Goal: Information Seeking & Learning: Understand process/instructions

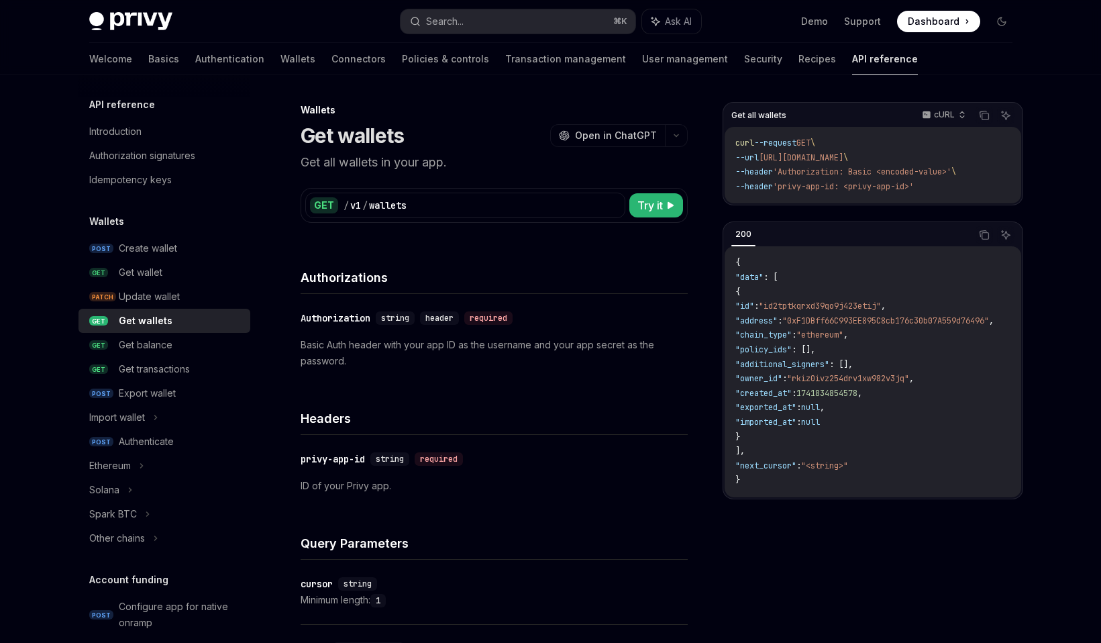
drag, startPoint x: 923, startPoint y: 159, endPoint x: 774, endPoint y: 162, distance: 149.0
click at [774, 162] on span "--url [URL][DOMAIN_NAME] \" at bounding box center [791, 157] width 113 height 11
copy span "[URL][DOMAIN_NAME]"
click at [162, 278] on div "Get wallet" at bounding box center [141, 272] width 44 height 16
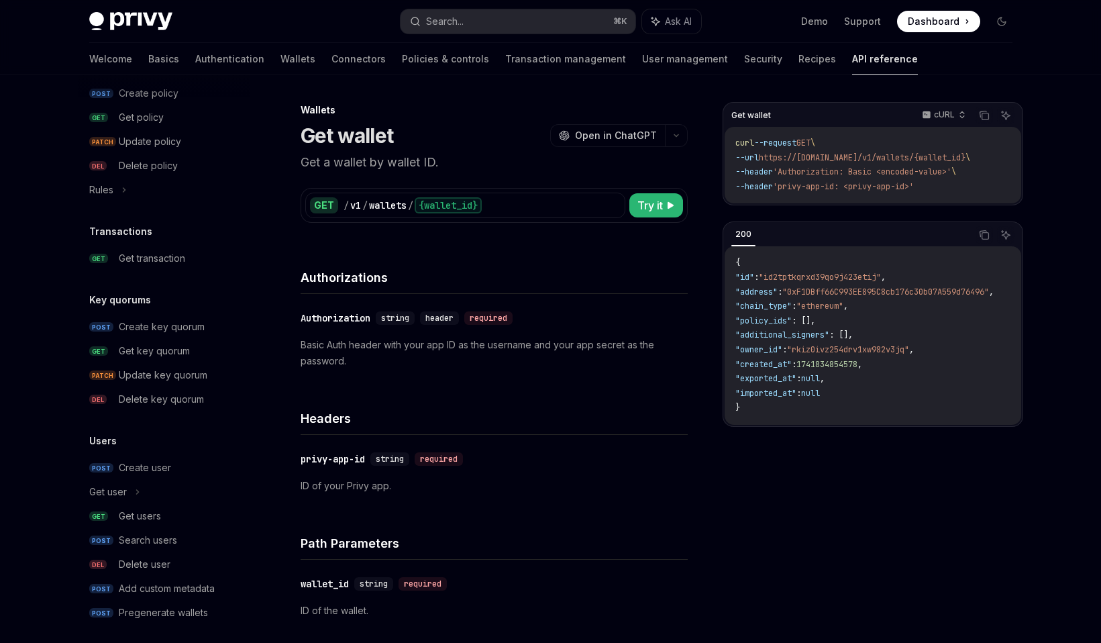
scroll to position [767, 0]
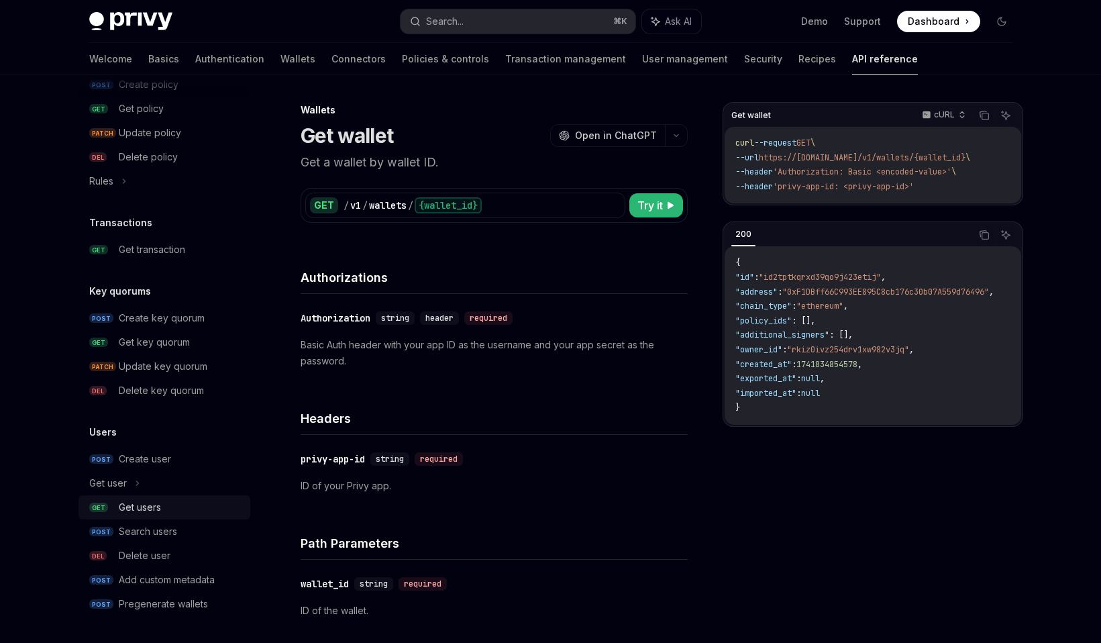
click at [154, 499] on div "Get users" at bounding box center [140, 507] width 42 height 16
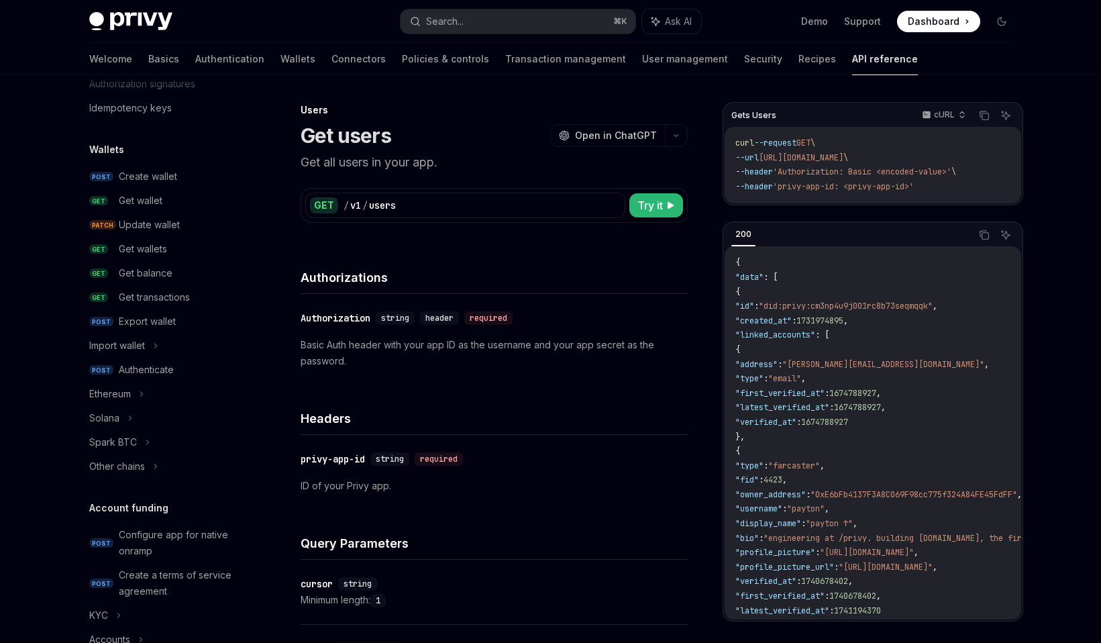
scroll to position [69, 0]
click at [143, 375] on div "Authenticate" at bounding box center [146, 372] width 55 height 16
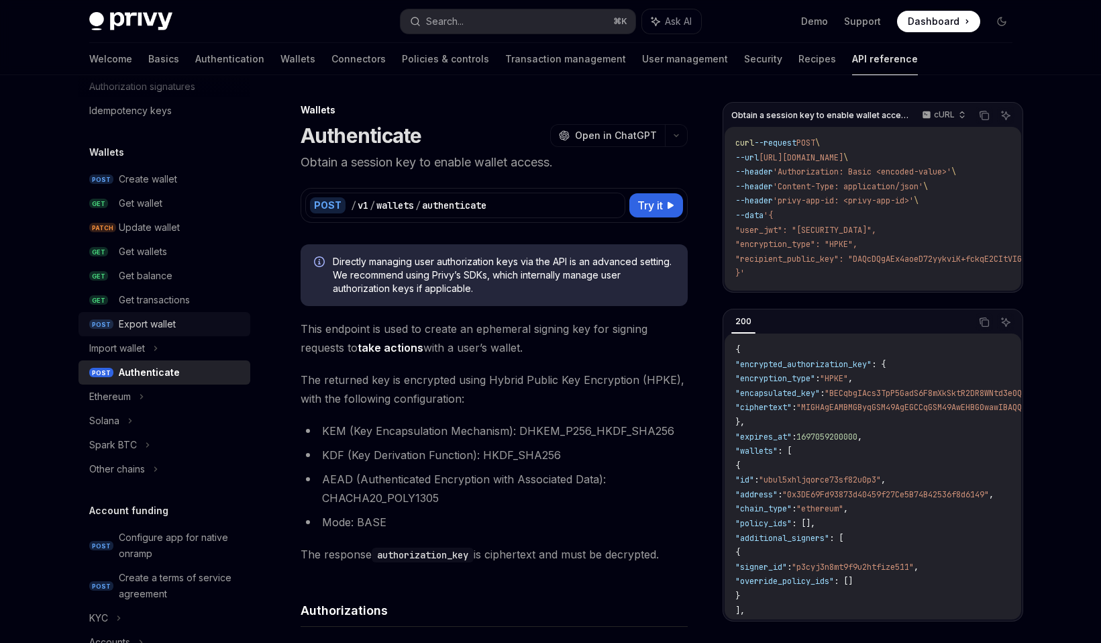
click at [144, 325] on div "Export wallet" at bounding box center [147, 324] width 57 height 16
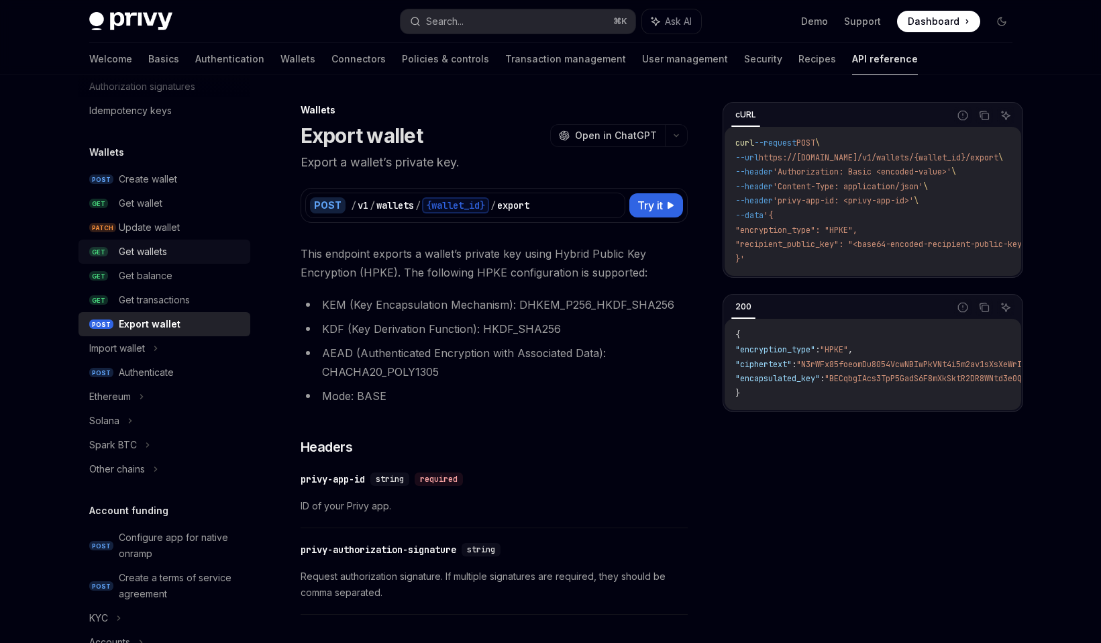
click at [159, 253] on div "Get wallets" at bounding box center [143, 252] width 48 height 16
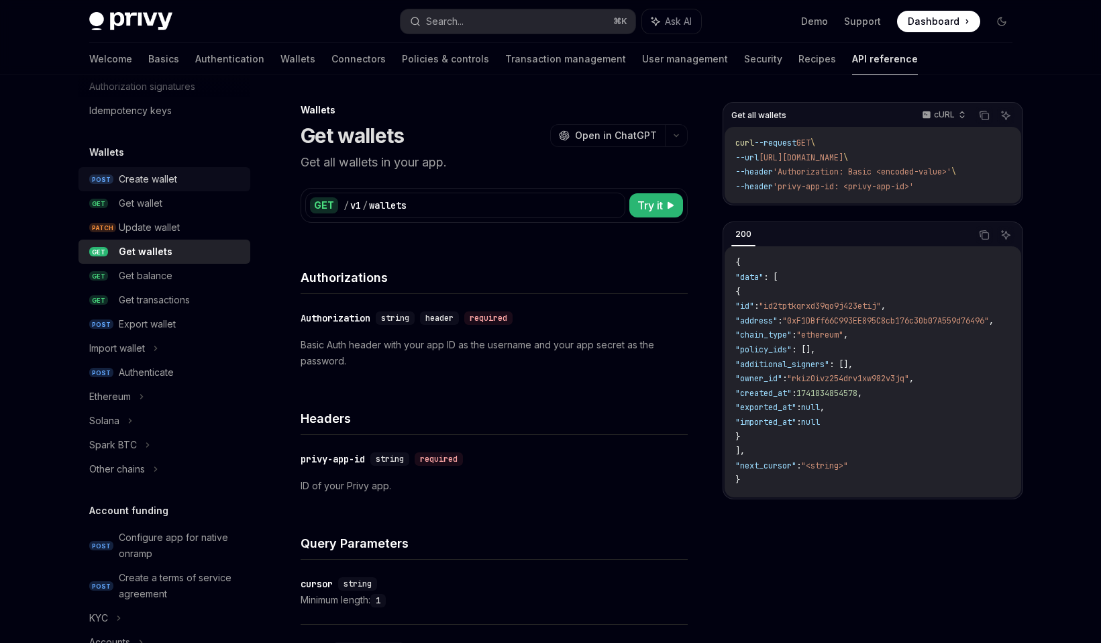
click at [154, 174] on div "Create wallet" at bounding box center [148, 179] width 58 height 16
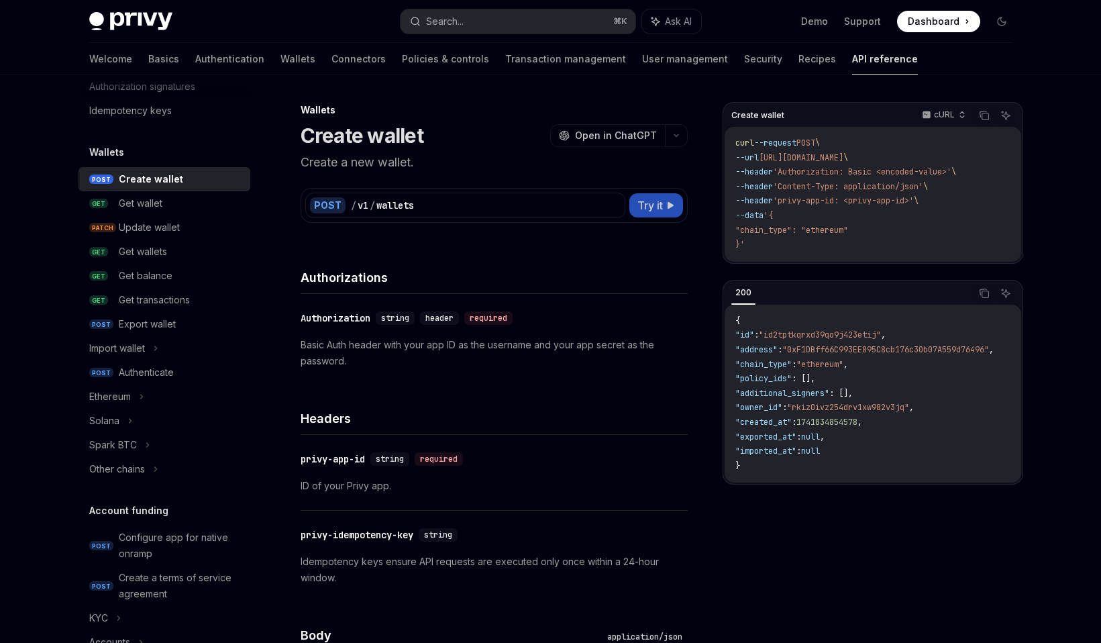
click at [668, 205] on icon at bounding box center [671, 205] width 8 height 8
type textarea "*"
click at [648, 207] on span "Try it" at bounding box center [649, 205] width 25 height 16
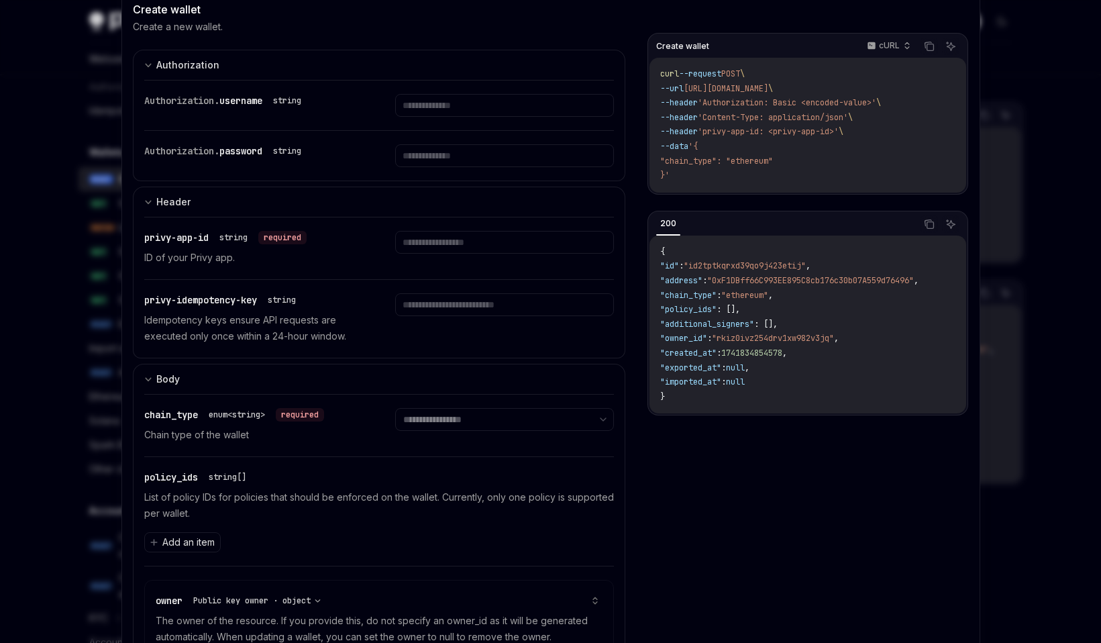
scroll to position [85, 0]
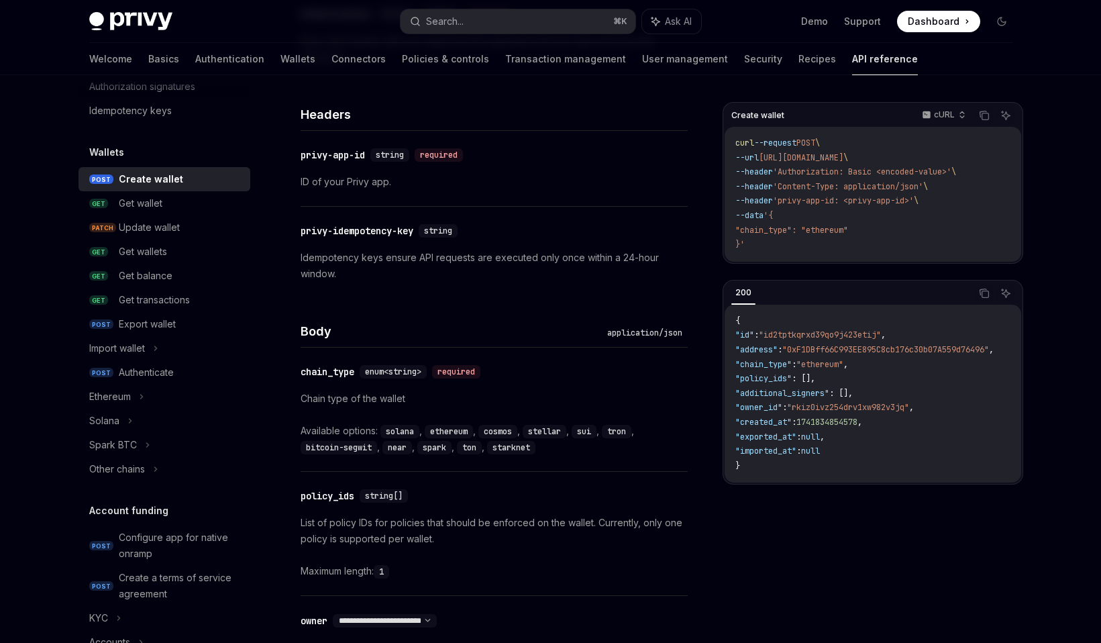
scroll to position [307, 0]
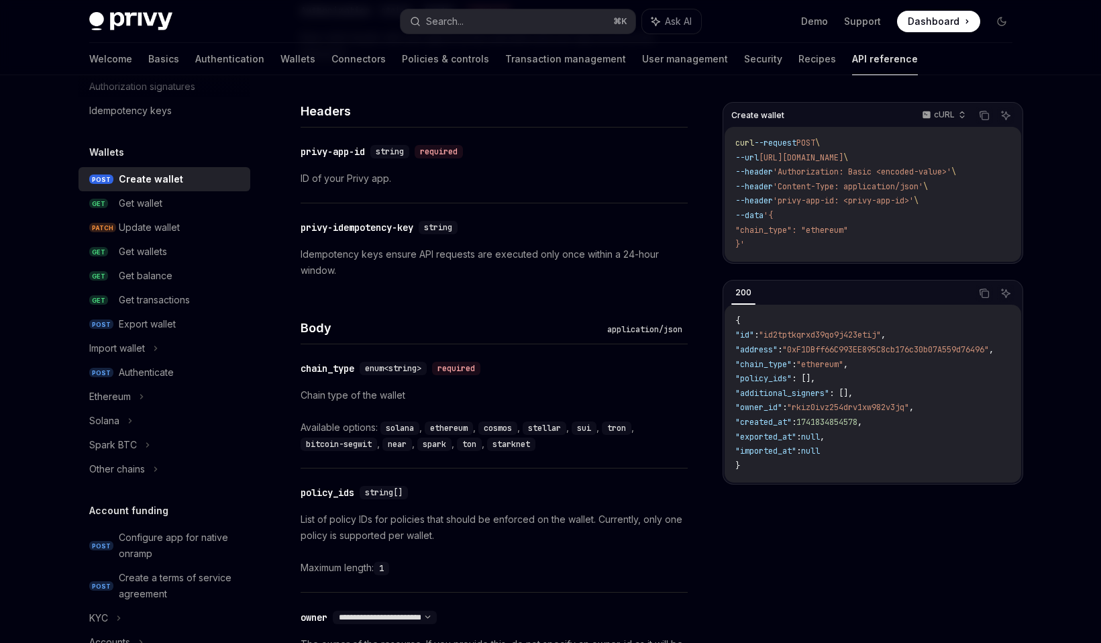
click at [460, 426] on code "ethereum" at bounding box center [449, 427] width 48 height 13
click at [184, 204] on div "Get wallet" at bounding box center [180, 203] width 123 height 16
type textarea "*"
